Goal: Check status: Check status

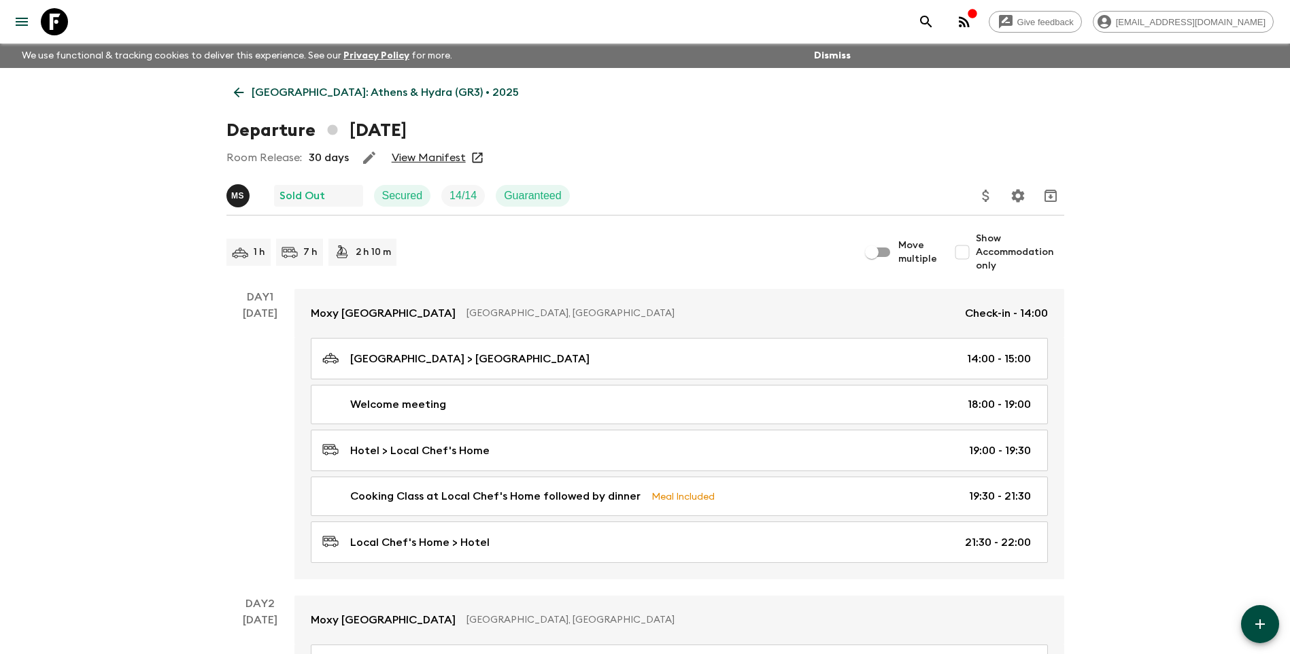
click at [336, 90] on p "[GEOGRAPHIC_DATA]: Athens & Hydra (GR3) • 2025" at bounding box center [385, 92] width 267 height 16
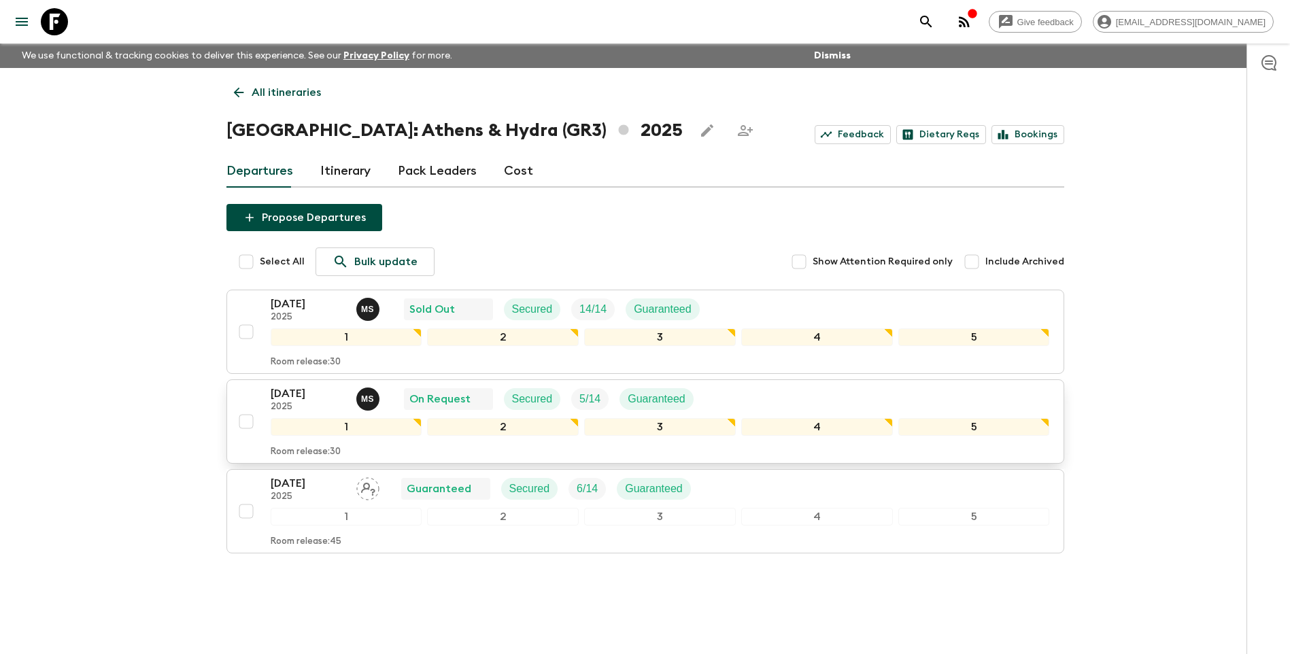
click at [305, 397] on p "[DATE]" at bounding box center [308, 393] width 75 height 16
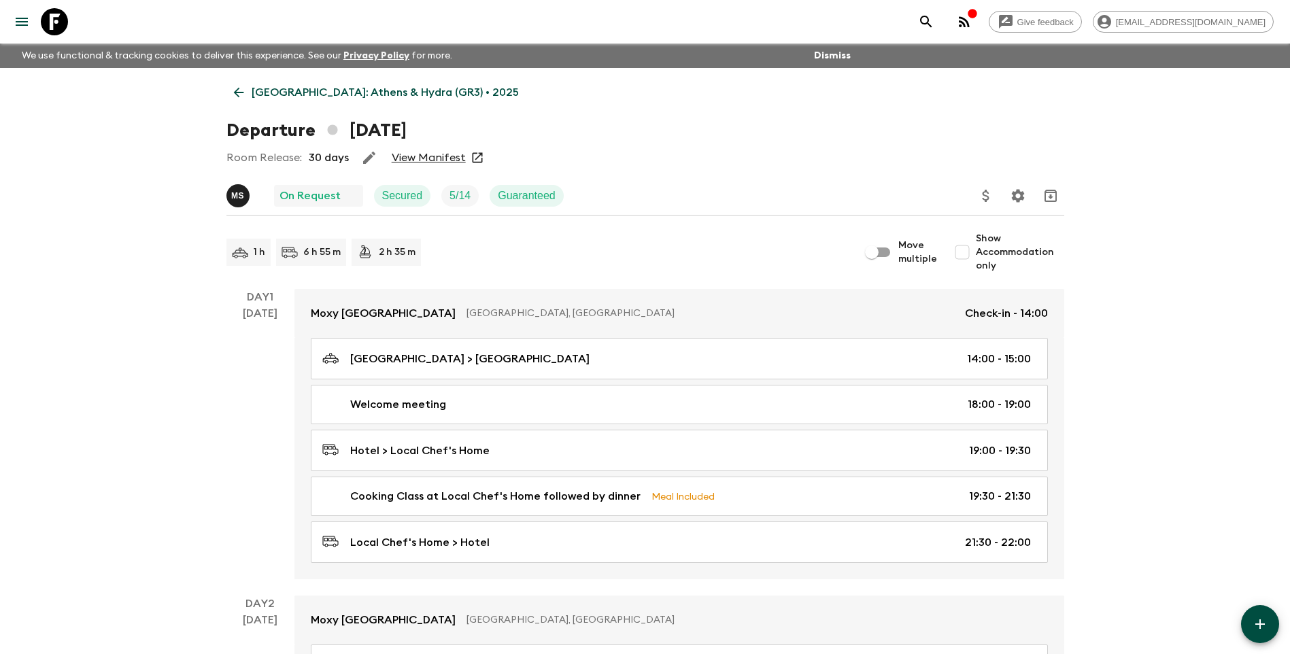
click at [419, 156] on link "View Manifest" at bounding box center [429, 158] width 74 height 14
click at [321, 88] on p "[GEOGRAPHIC_DATA]: Athens & Hydra (GR3) • 2025" at bounding box center [385, 92] width 267 height 16
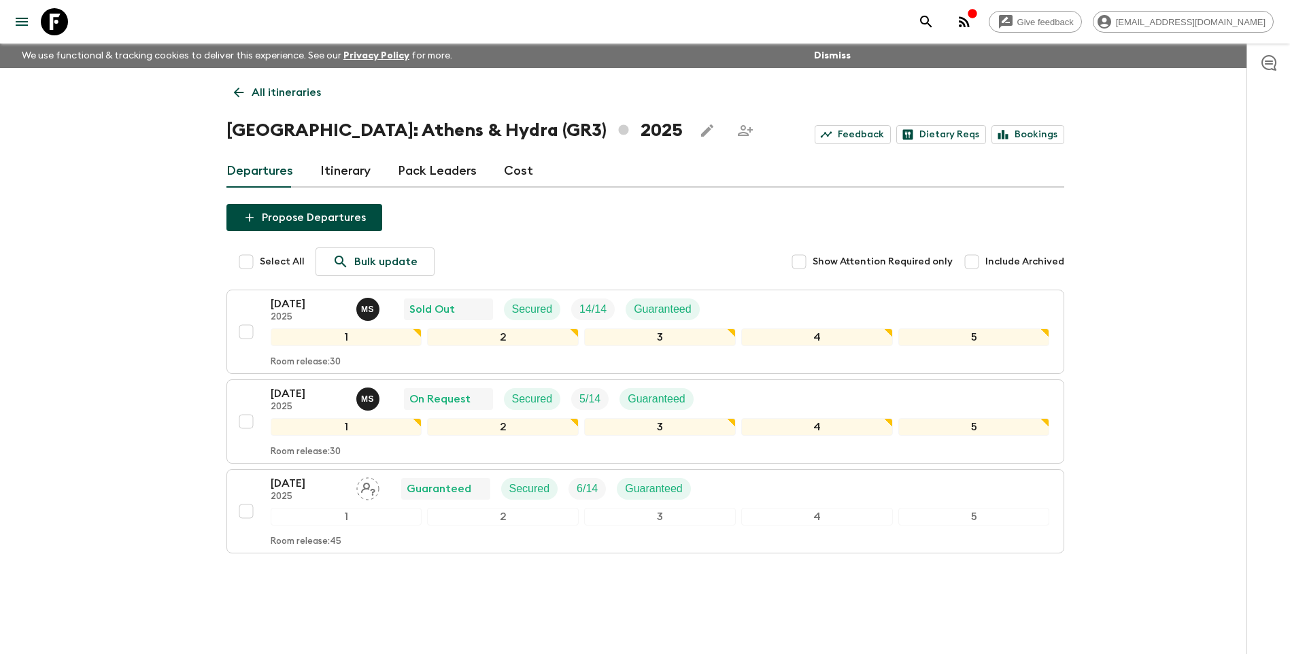
click at [321, 88] on link "All itineraries" at bounding box center [277, 92] width 102 height 27
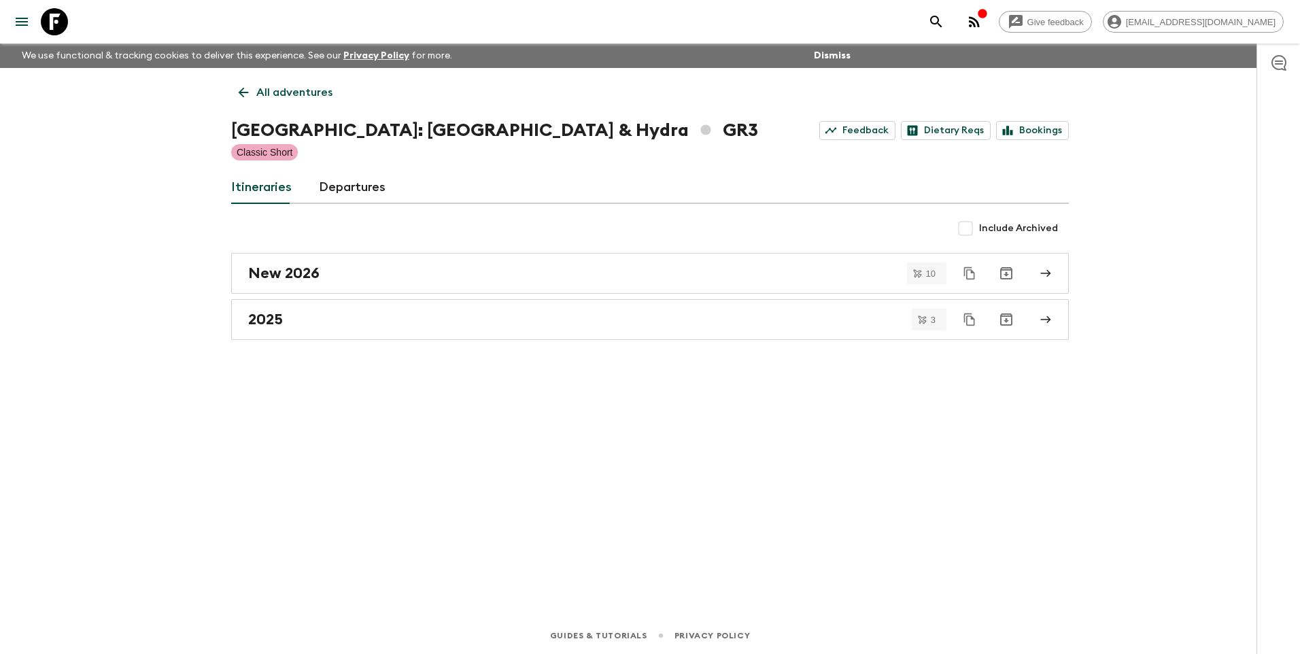
click at [321, 88] on p "All adventures" at bounding box center [294, 92] width 76 height 16
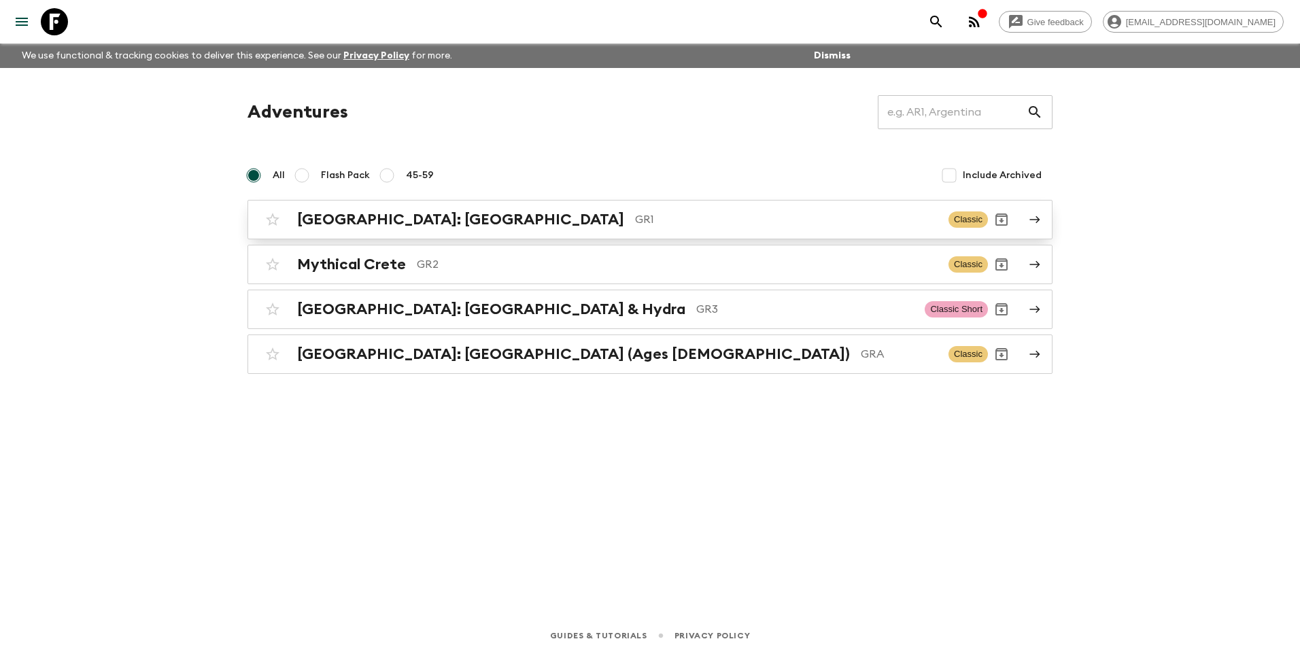
click at [385, 229] on div "[GEOGRAPHIC_DATA]: [GEOGRAPHIC_DATA] & the Islands GR1 Classic" at bounding box center [623, 219] width 729 height 27
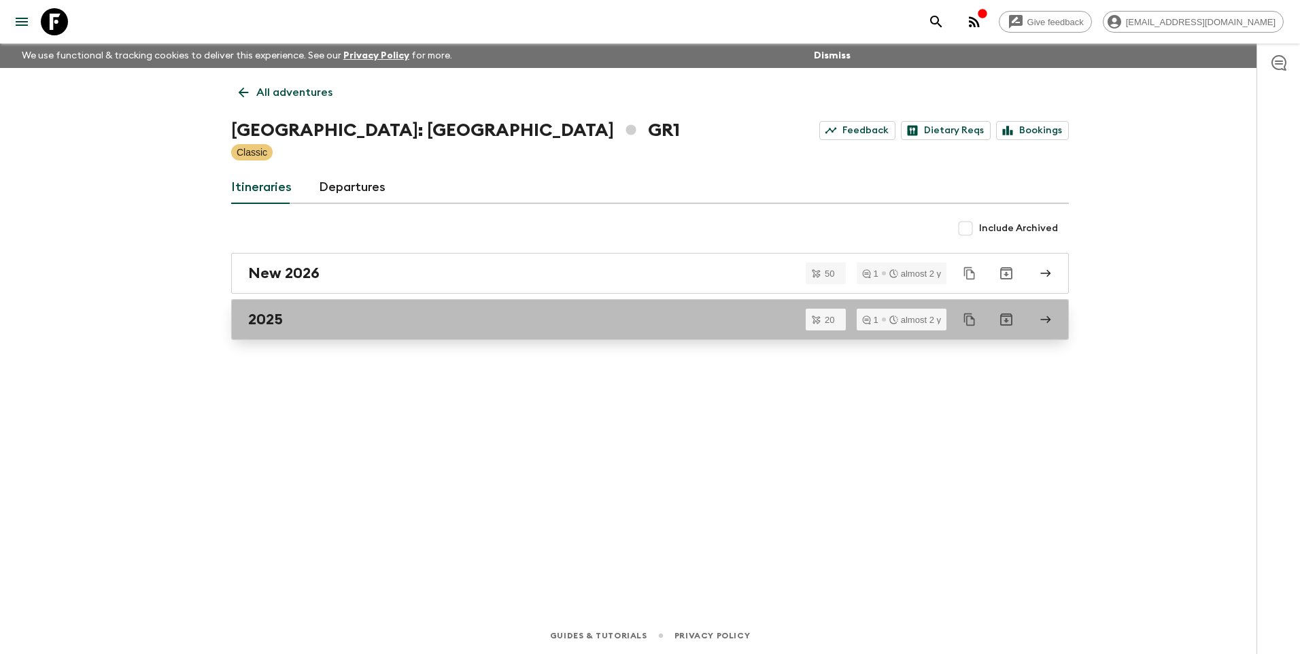
click at [277, 333] on link "2025" at bounding box center [649, 319] width 837 height 41
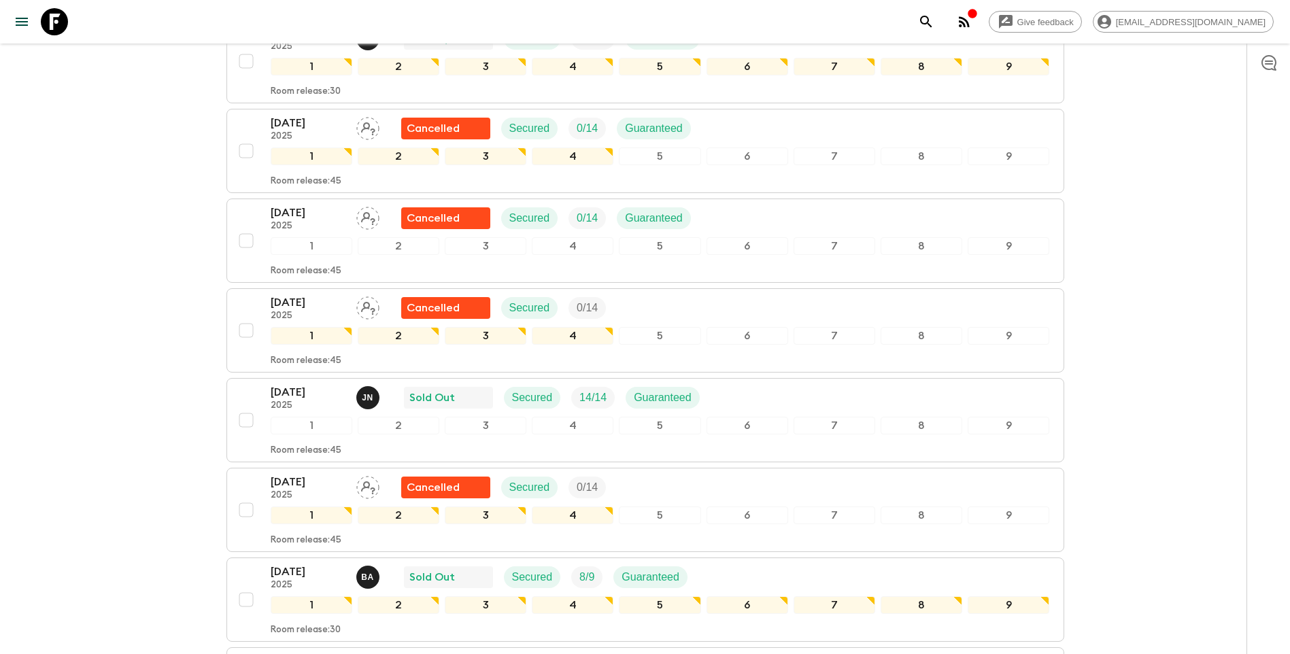
scroll to position [748, 0]
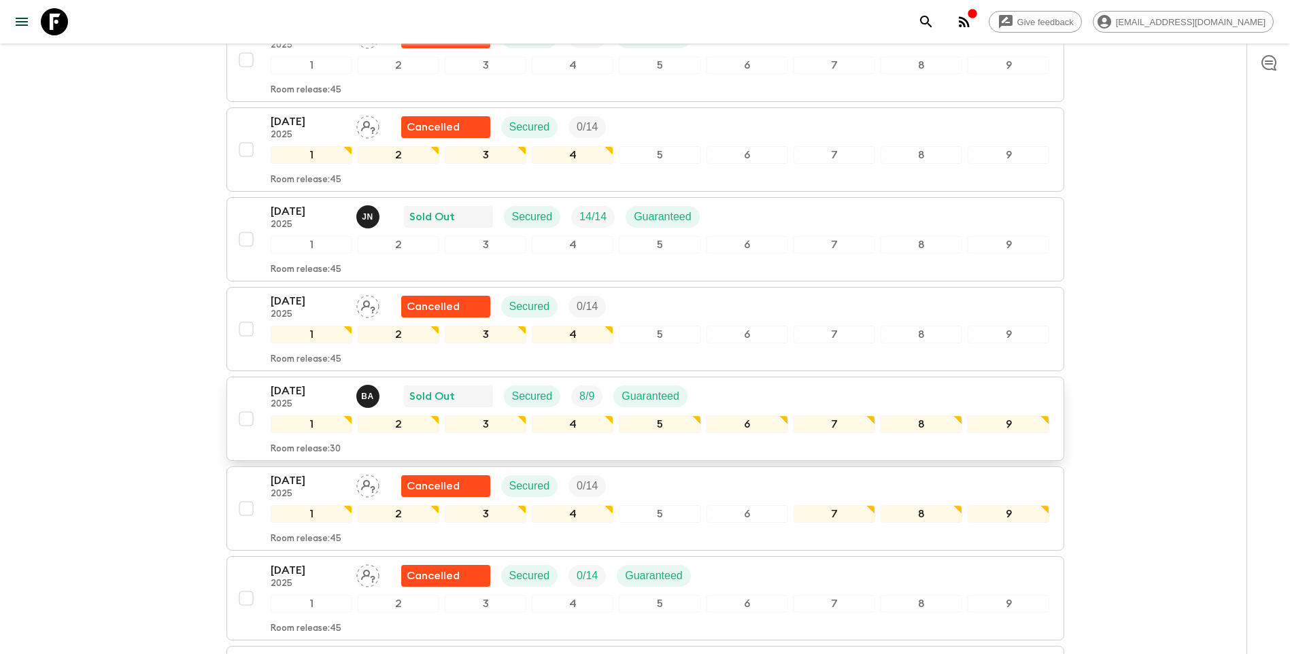
click at [288, 383] on p "[DATE]" at bounding box center [308, 391] width 75 height 16
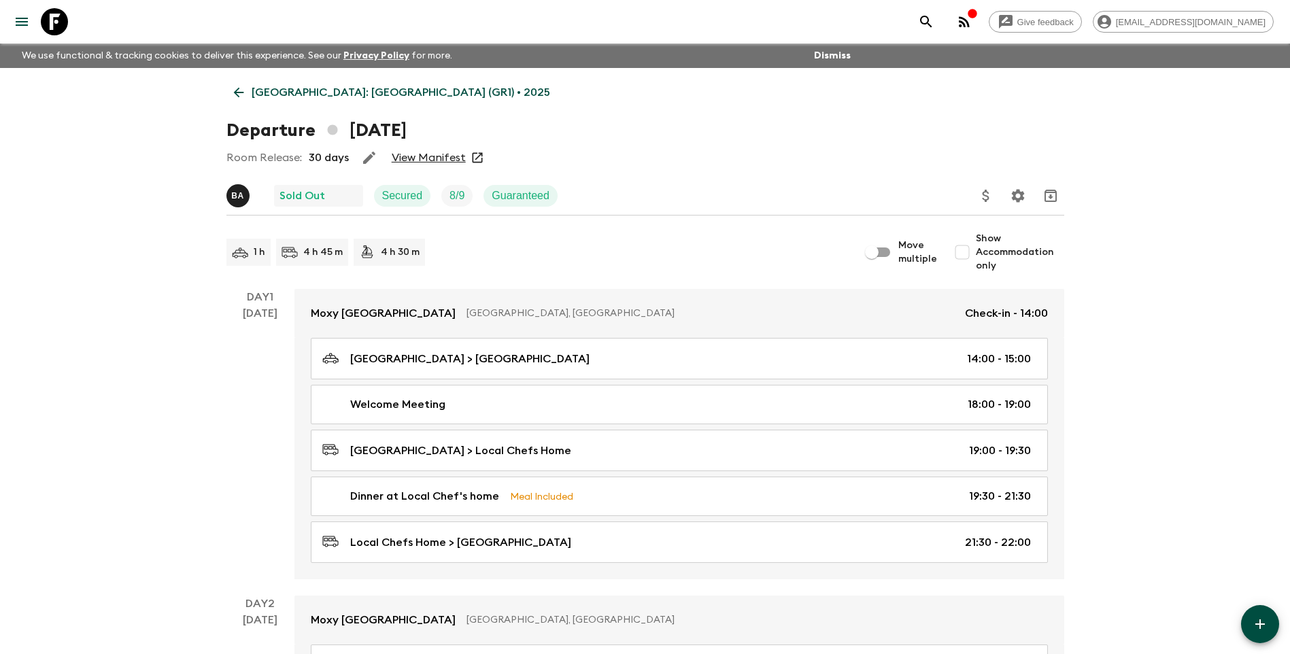
click at [423, 159] on link "View Manifest" at bounding box center [429, 158] width 74 height 14
click at [291, 88] on p "[GEOGRAPHIC_DATA]: [GEOGRAPHIC_DATA] (GR1) • 2025" at bounding box center [401, 92] width 298 height 16
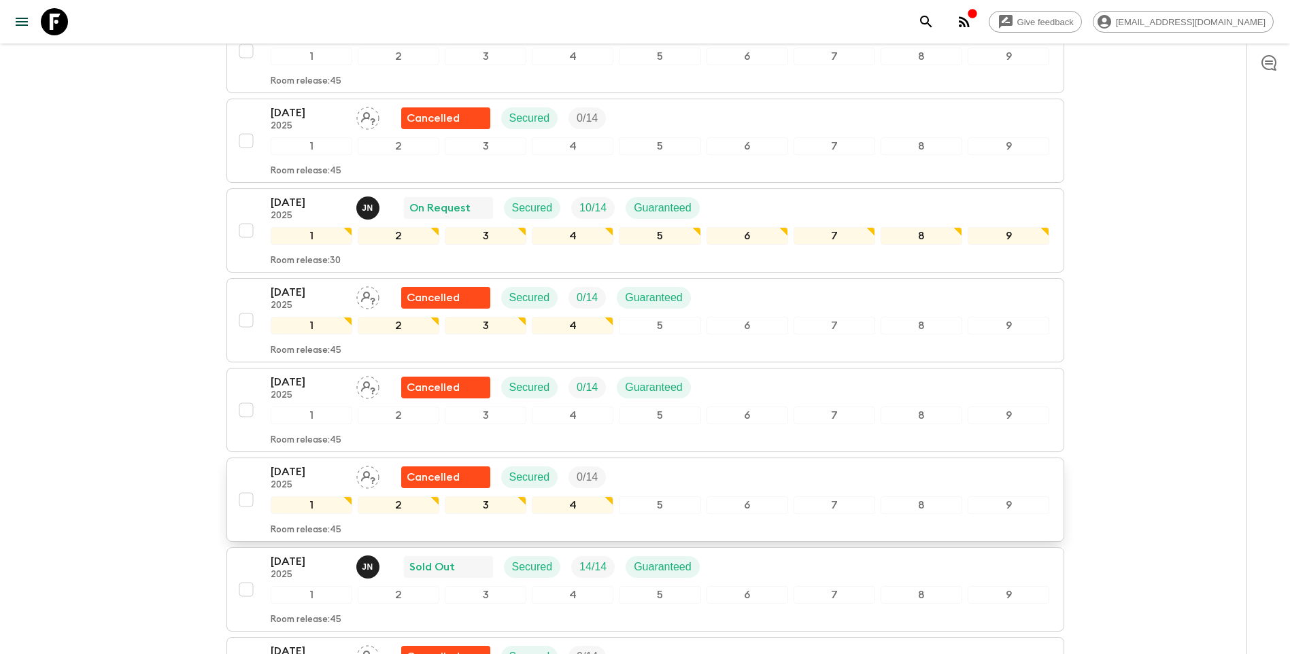
scroll to position [476, 0]
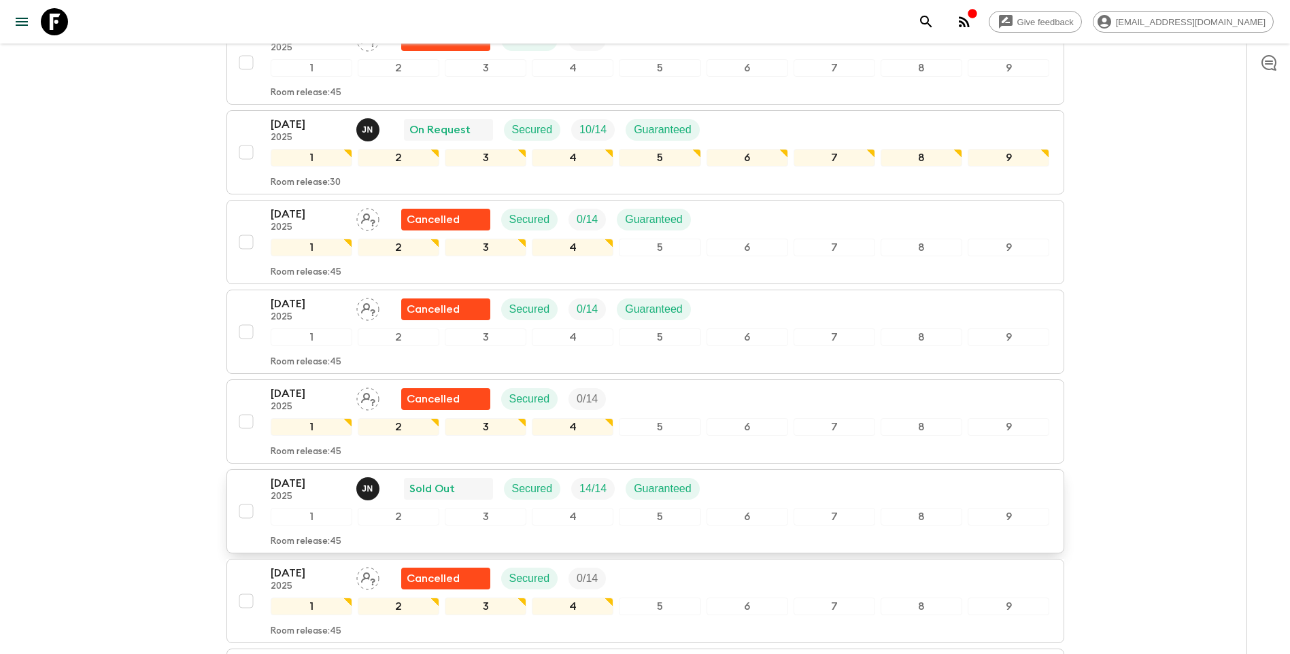
click at [269, 475] on div "[DATE] 2025 J N Sold Out Secured 14 / 14 Guaranteed 1 2 3 4 5 6 7 8 9 Room rele…" at bounding box center [640, 511] width 817 height 72
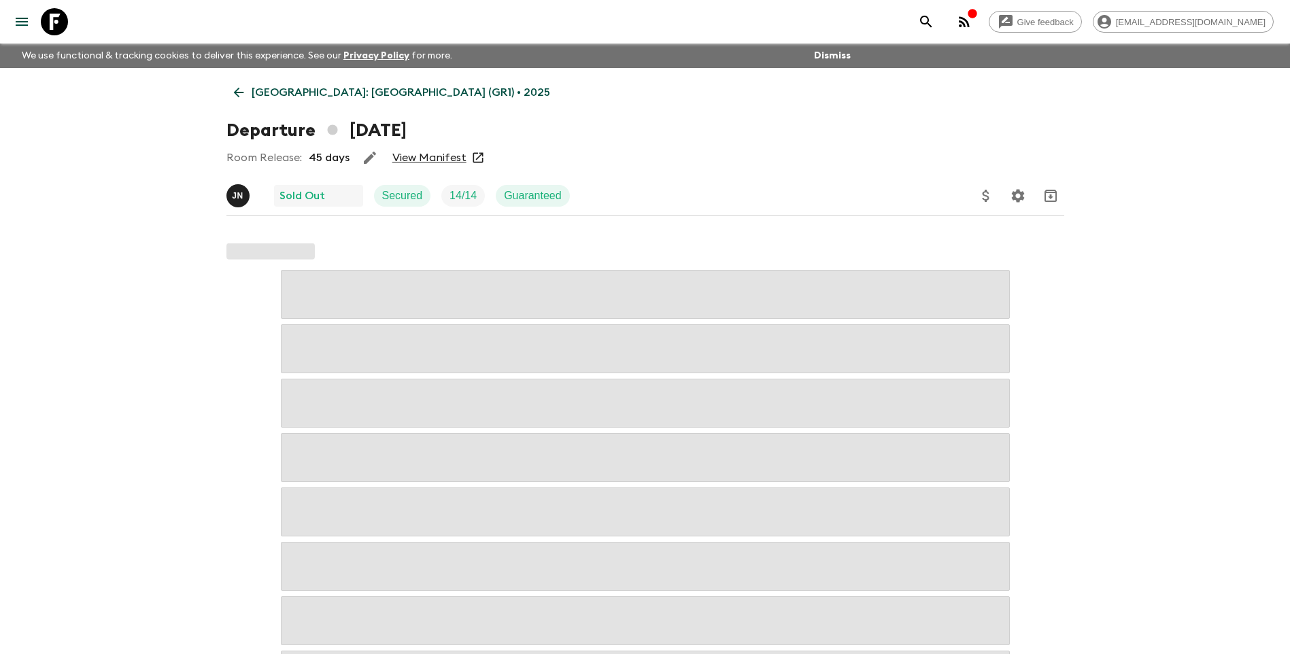
click at [451, 156] on link "View Manifest" at bounding box center [429, 158] width 74 height 14
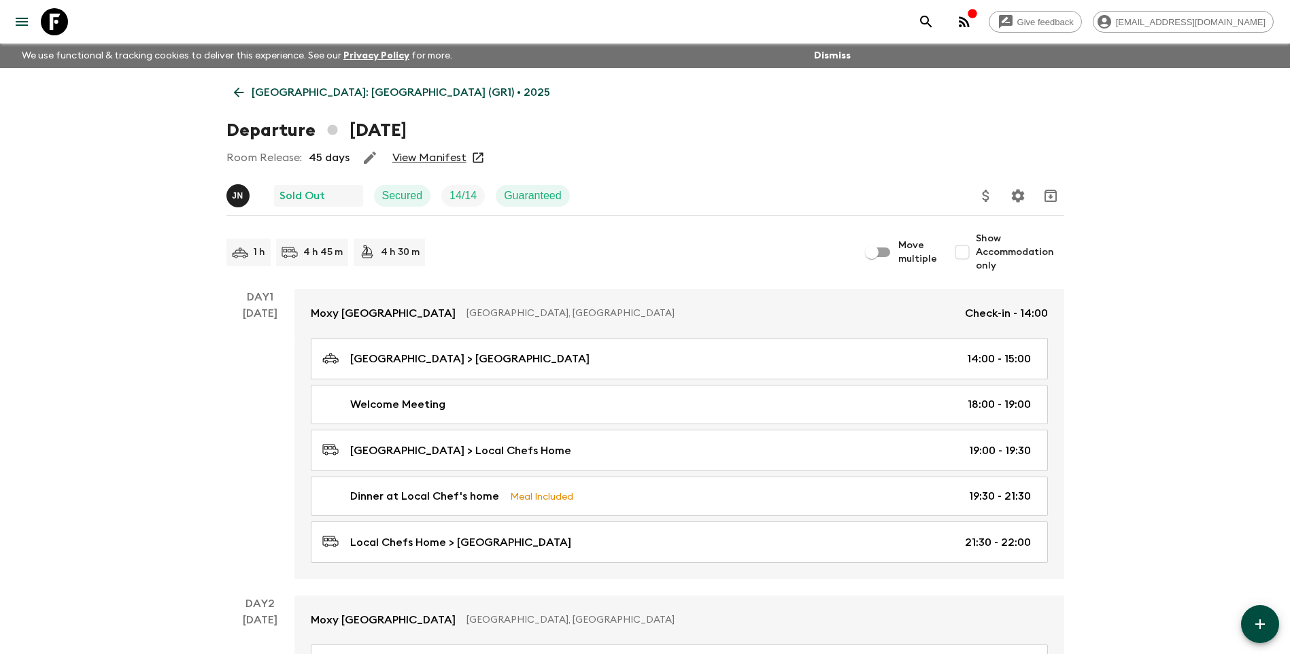
drag, startPoint x: 272, startPoint y: 103, endPoint x: 265, endPoint y: 104, distance: 6.9
click at [272, 103] on link "[GEOGRAPHIC_DATA]: [GEOGRAPHIC_DATA] (GR1) • 2025" at bounding box center [391, 92] width 331 height 27
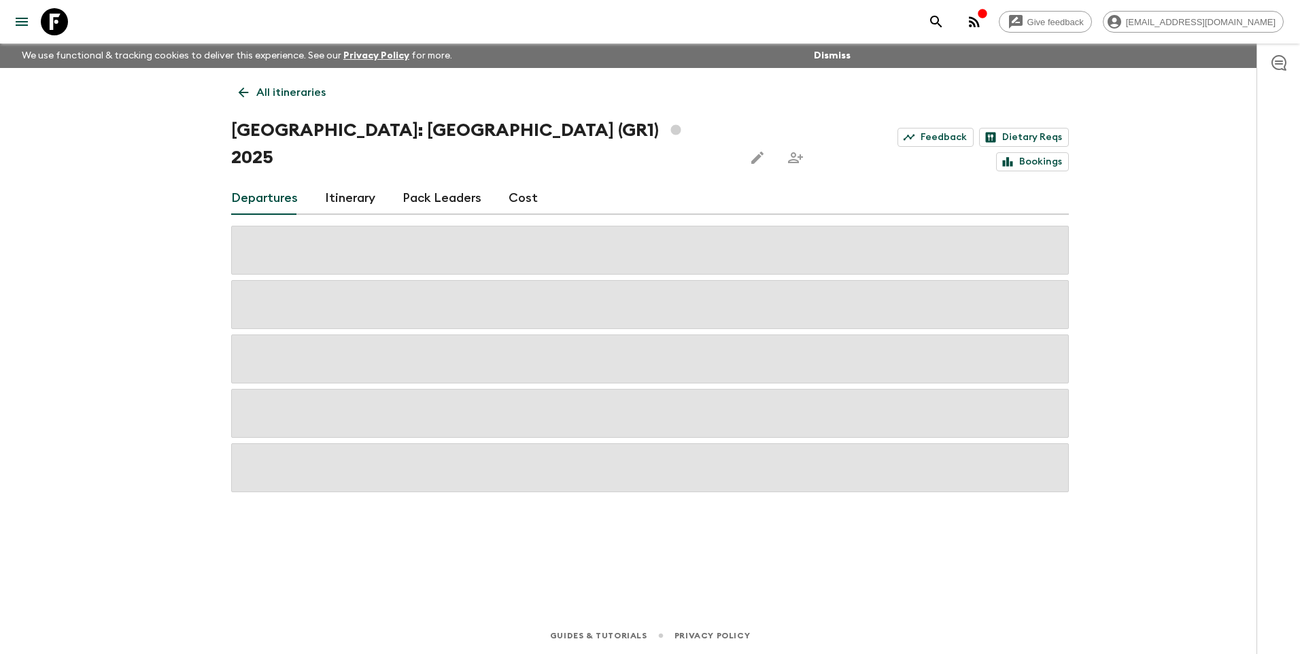
click at [324, 88] on link "All itineraries" at bounding box center [282, 92] width 102 height 27
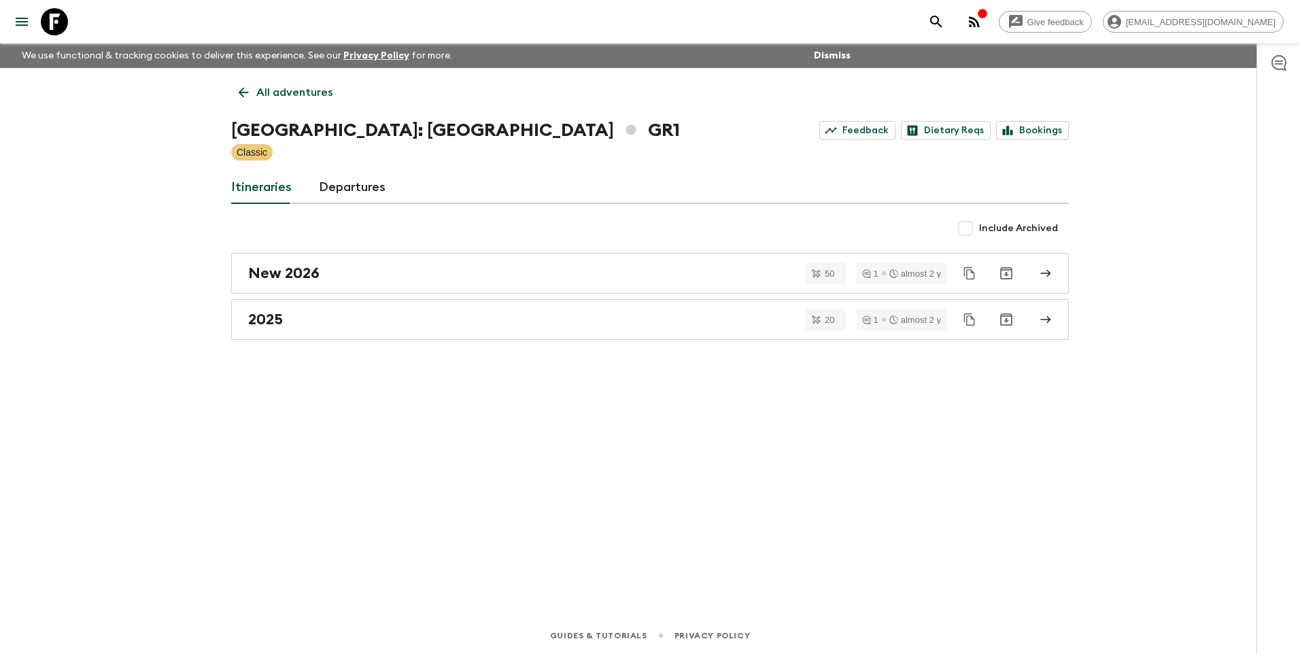
click at [288, 96] on p "All adventures" at bounding box center [294, 92] width 76 height 16
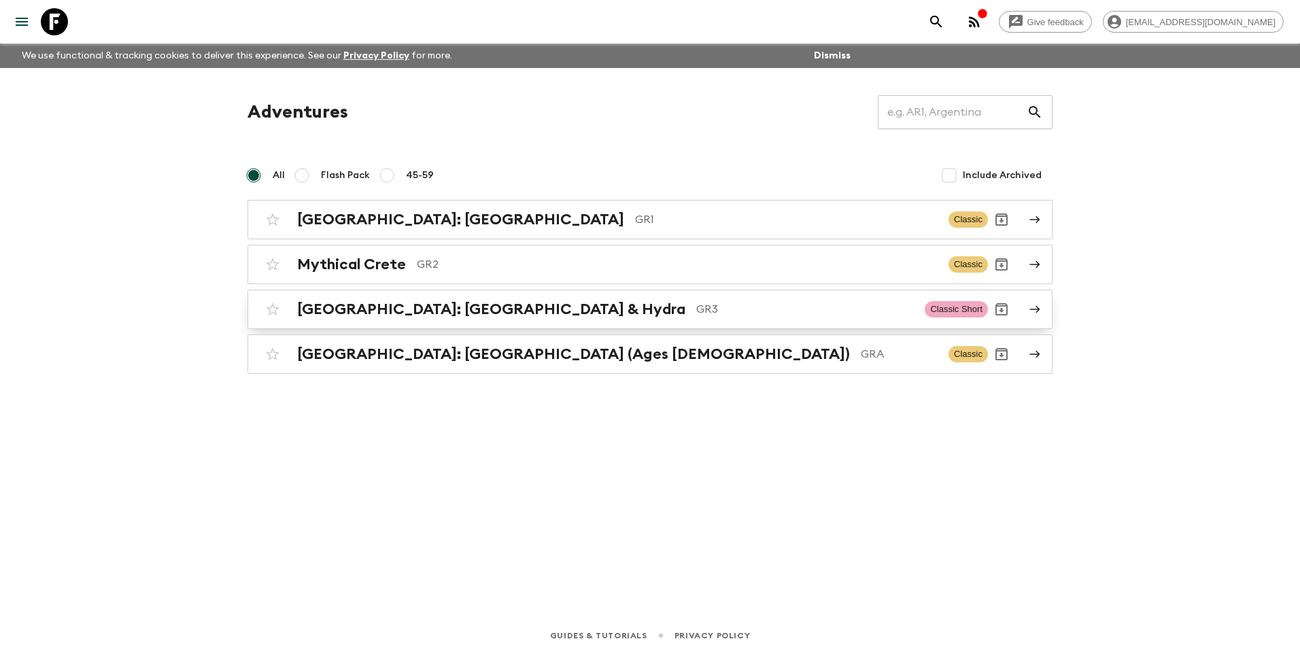
click at [377, 305] on h2 "[GEOGRAPHIC_DATA]: [GEOGRAPHIC_DATA] & Hydra" at bounding box center [491, 309] width 388 height 18
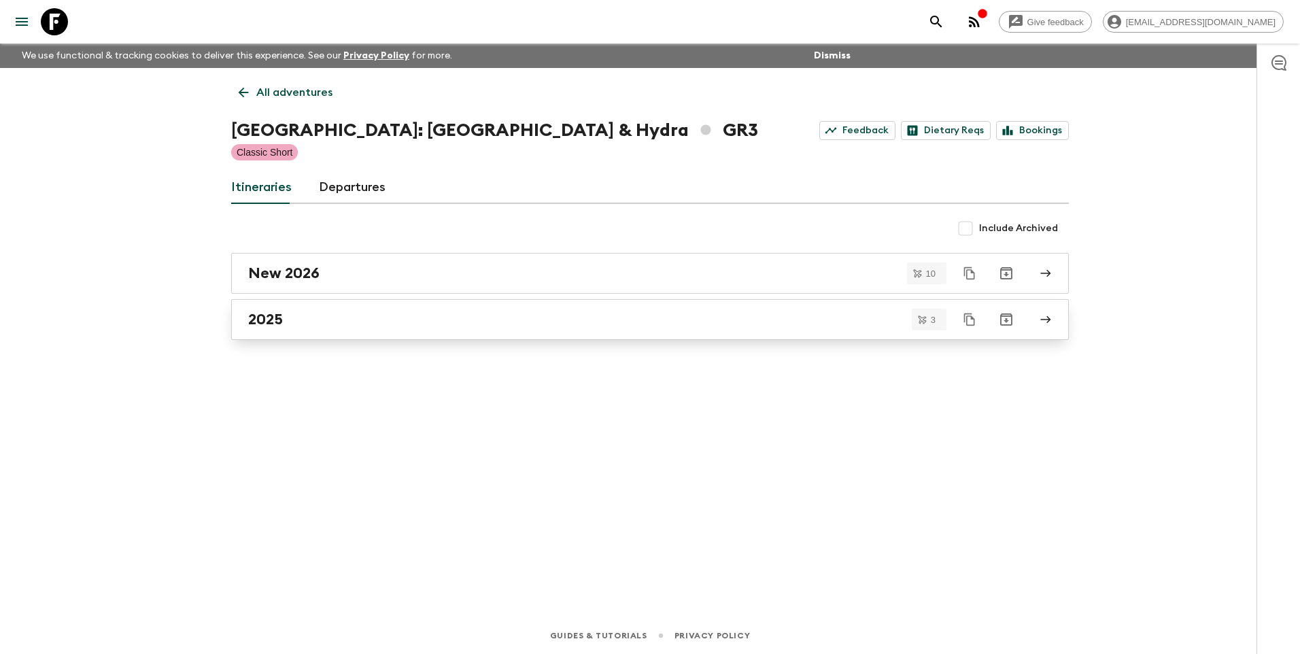
click at [275, 339] on link "2025" at bounding box center [649, 319] width 837 height 41
